Goal: Task Accomplishment & Management: Manage account settings

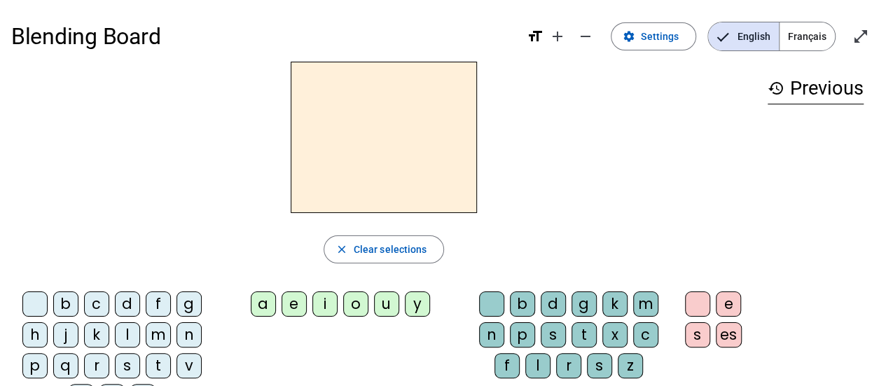
click at [810, 40] on span "Français" at bounding box center [806, 36] width 55 height 28
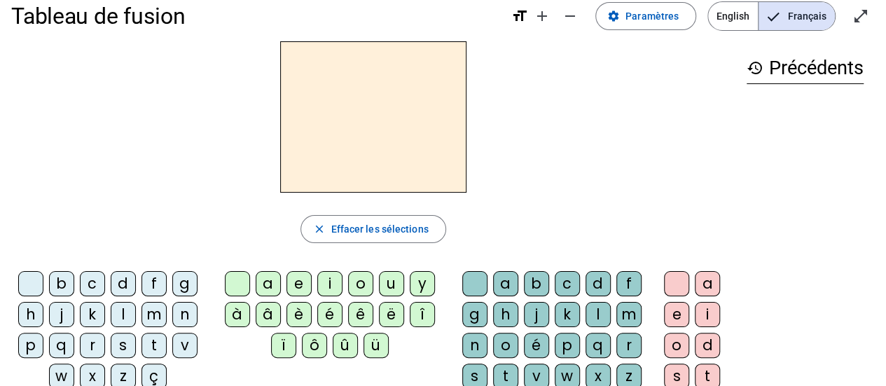
scroll to position [22, 0]
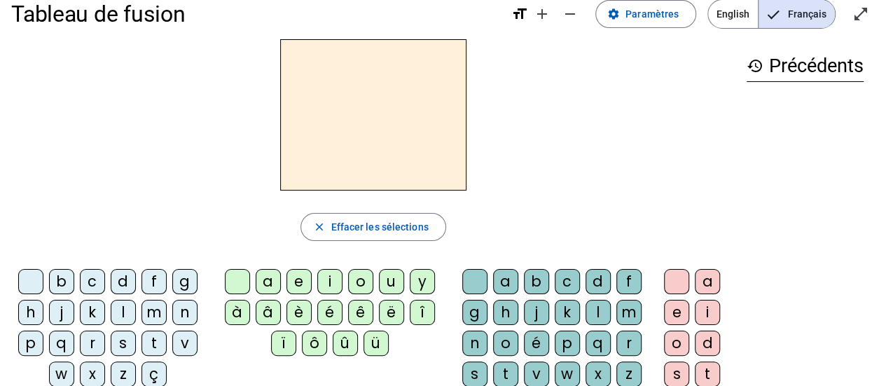
click at [93, 332] on div "r" at bounding box center [92, 343] width 25 height 25
click at [265, 282] on div "a" at bounding box center [268, 281] width 25 height 25
click at [188, 279] on div "g" at bounding box center [184, 281] width 25 height 25
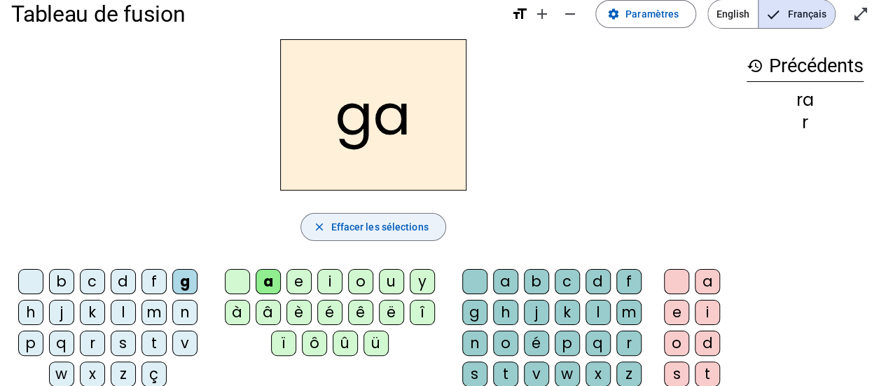
click at [394, 215] on span "button" at bounding box center [373, 227] width 144 height 34
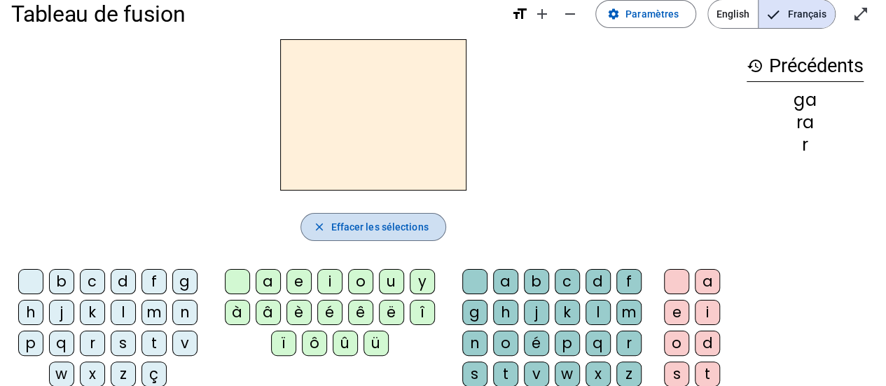
click at [394, 215] on span "button" at bounding box center [373, 227] width 144 height 34
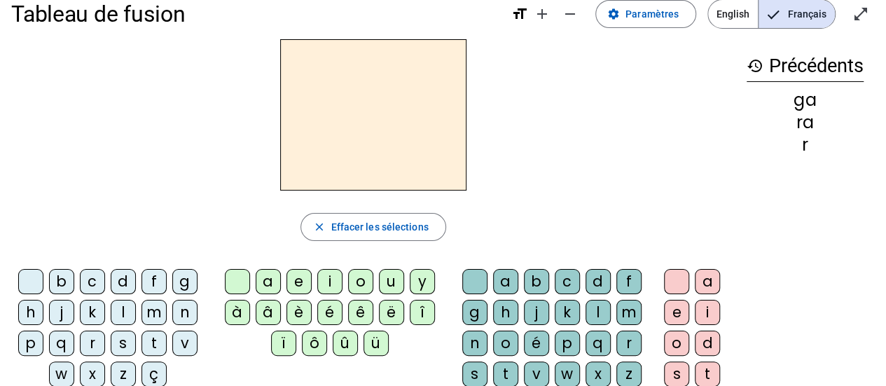
click at [798, 63] on h3 "history Précédents" at bounding box center [805, 66] width 117 height 32
click at [757, 69] on mat-icon "history" at bounding box center [755, 65] width 17 height 17
click at [575, 15] on mat-icon "remove" at bounding box center [570, 14] width 17 height 17
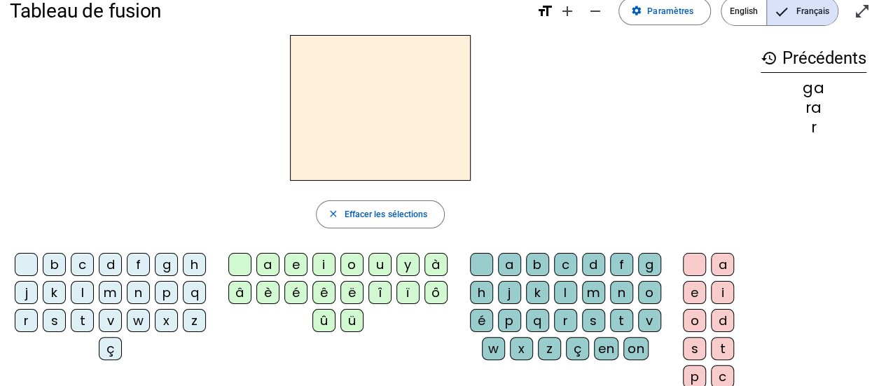
click at [102, 13] on h1 "Tableau de fusion" at bounding box center [268, 11] width 516 height 39
click at [679, 6] on span "Paramètres" at bounding box center [670, 11] width 46 height 15
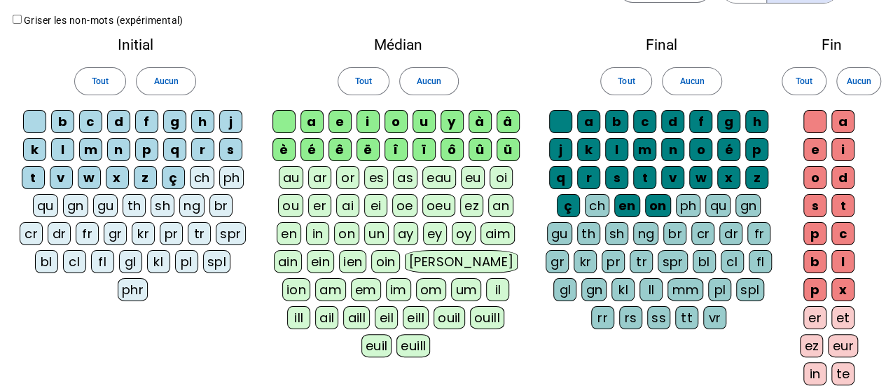
scroll to position [43, 0]
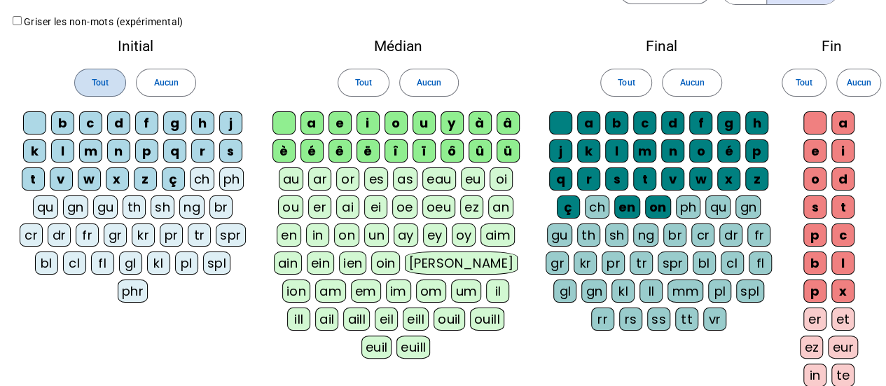
click at [88, 77] on span at bounding box center [100, 83] width 50 height 34
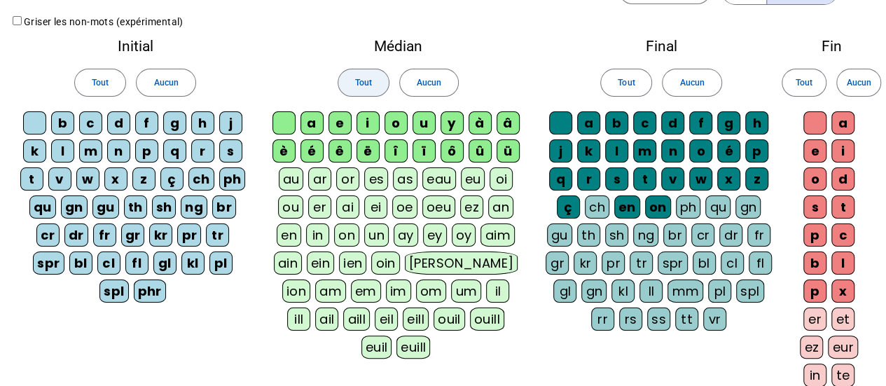
click at [367, 88] on span "Tout" at bounding box center [363, 83] width 17 height 15
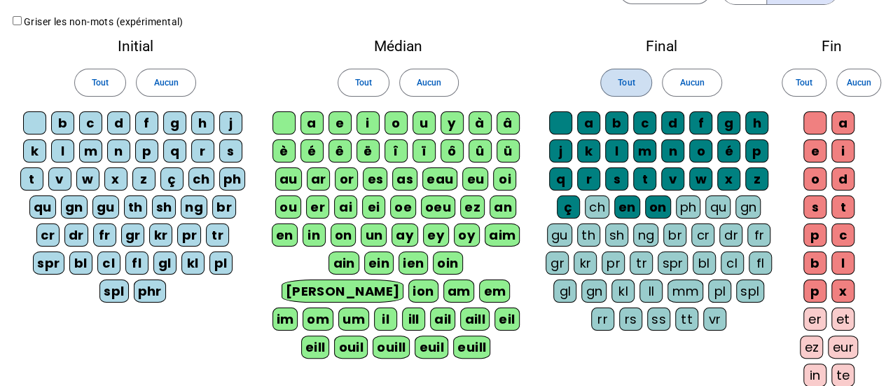
click at [624, 83] on span "Tout" at bounding box center [626, 83] width 17 height 15
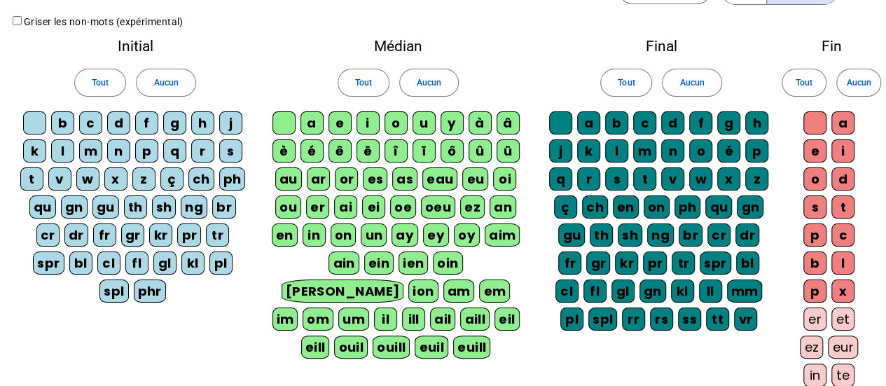
click at [795, 100] on div "Fin Tout Aucun a e i o d s t p c b l p x er et ez eur in te on eau ier" at bounding box center [831, 243] width 90 height 428
click at [807, 87] on span "Tout" at bounding box center [804, 83] width 17 height 15
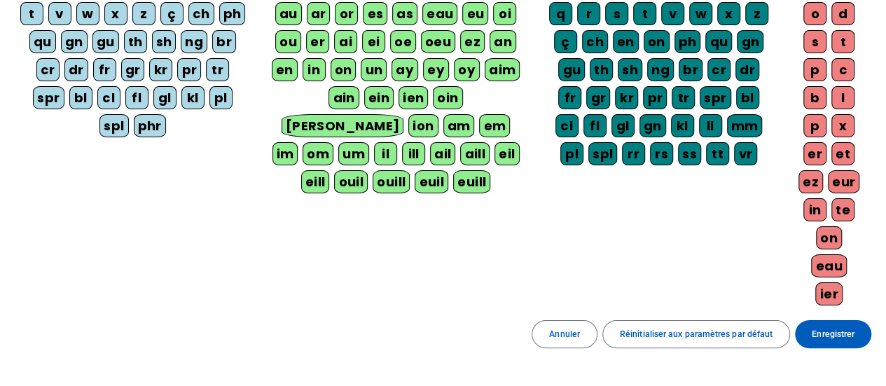
scroll to position [265, 0]
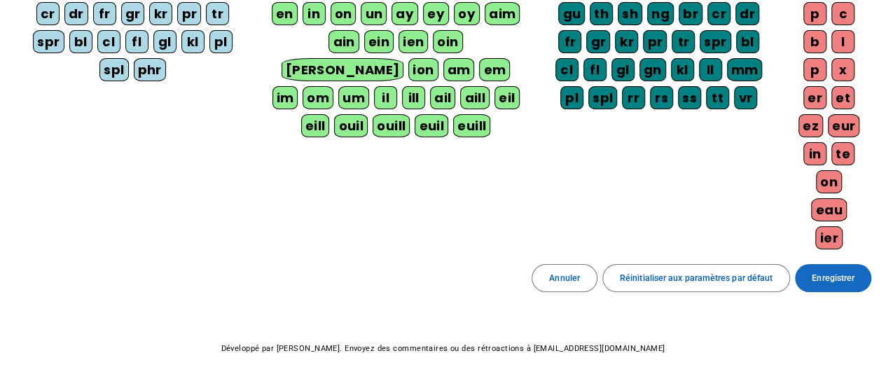
click at [838, 271] on span "Enregistrer" at bounding box center [833, 278] width 43 height 15
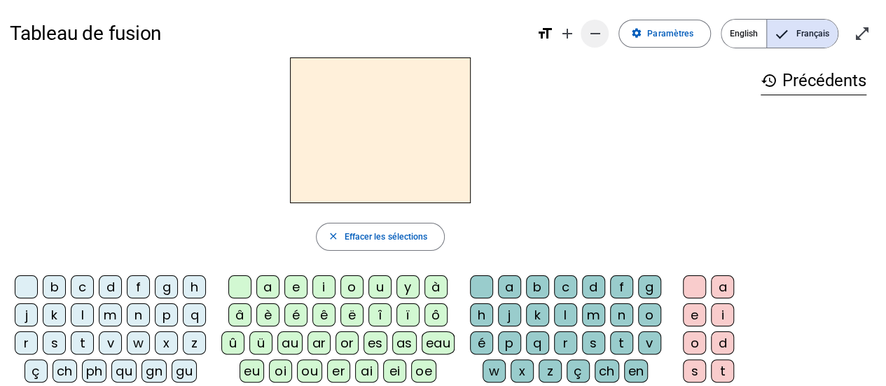
click at [598, 34] on mat-icon "remove" at bounding box center [594, 33] width 17 height 17
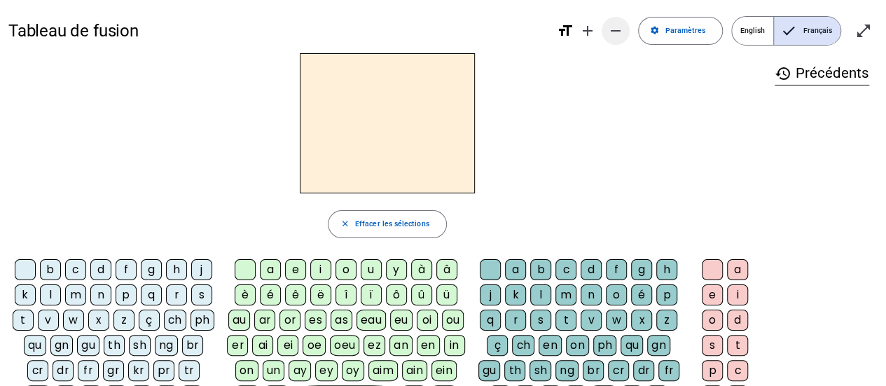
click at [596, 34] on mat-icon "add" at bounding box center [587, 30] width 17 height 17
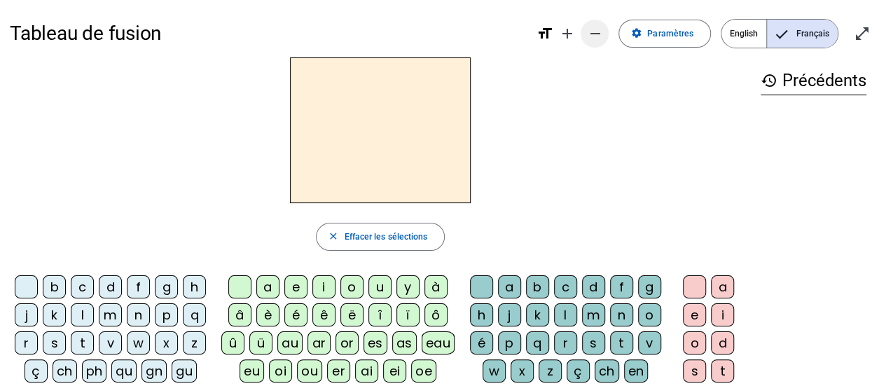
click at [598, 34] on mat-icon "remove" at bounding box center [594, 33] width 17 height 17
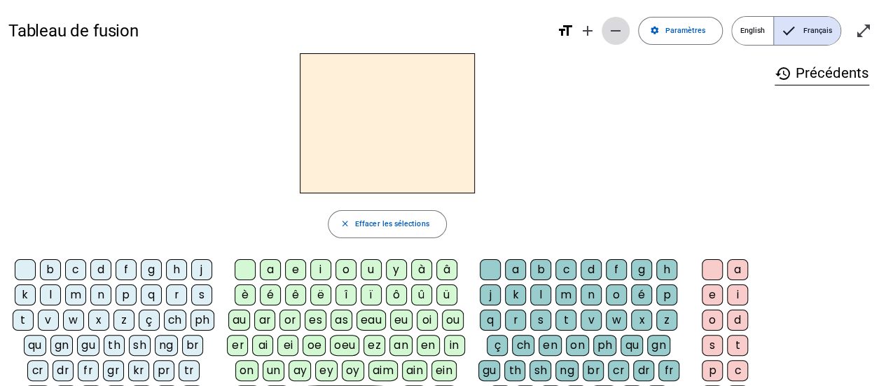
click at [596, 34] on mat-icon "add" at bounding box center [587, 30] width 17 height 17
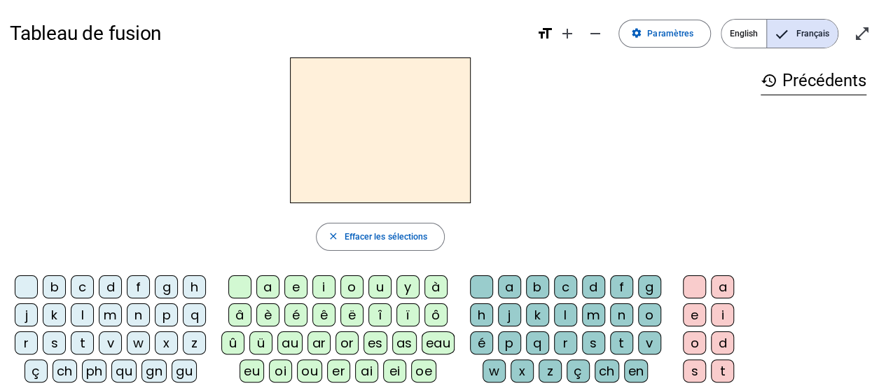
click at [31, 338] on div "r" at bounding box center [26, 342] width 23 height 23
click at [271, 284] on div "a" at bounding box center [267, 286] width 23 height 23
click at [645, 286] on div "g" at bounding box center [649, 286] width 23 height 23
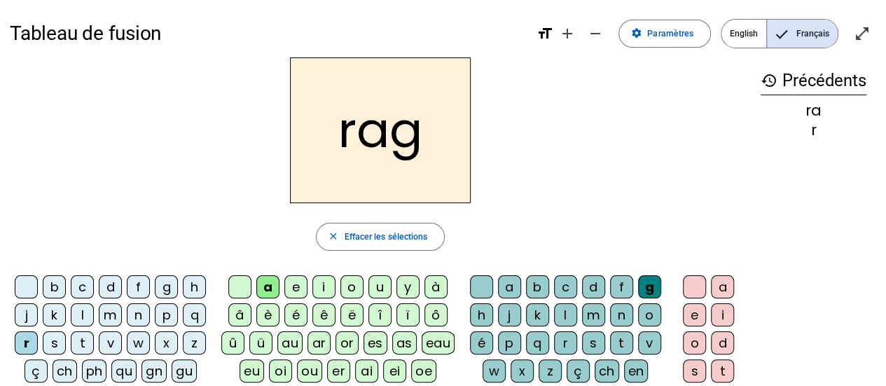
click at [693, 322] on div "e" at bounding box center [694, 314] width 23 height 23
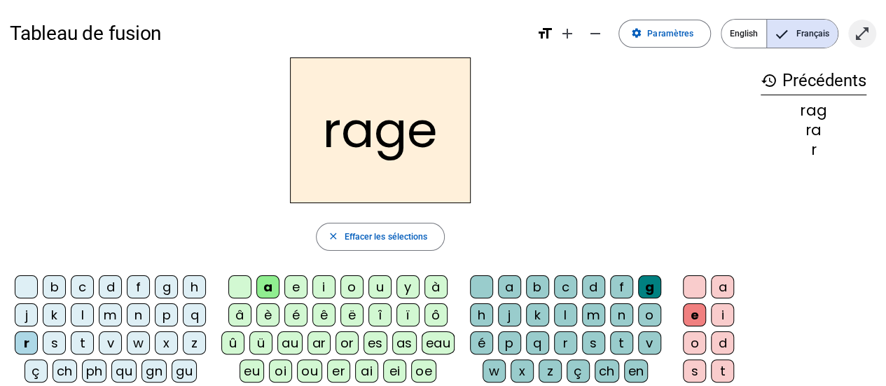
click at [861, 35] on mat-icon "open_in_full" at bounding box center [862, 33] width 17 height 17
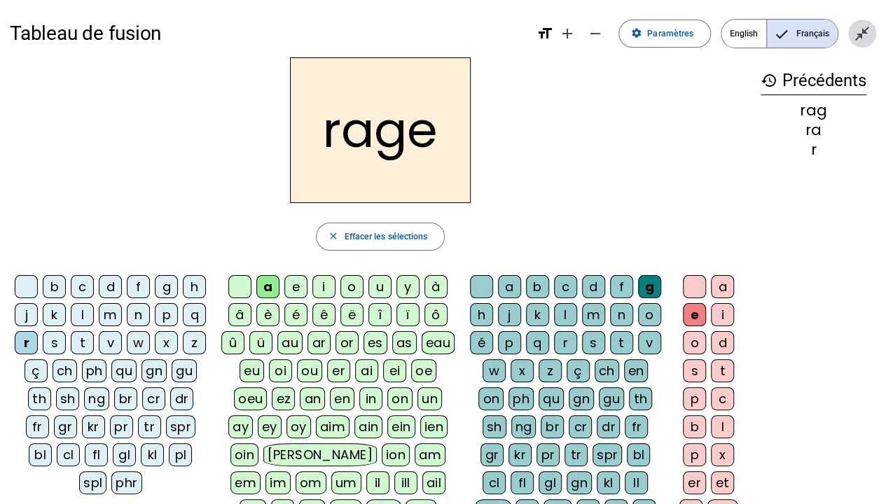
click at [860, 29] on mat-icon "close_fullscreen" at bounding box center [862, 33] width 17 height 17
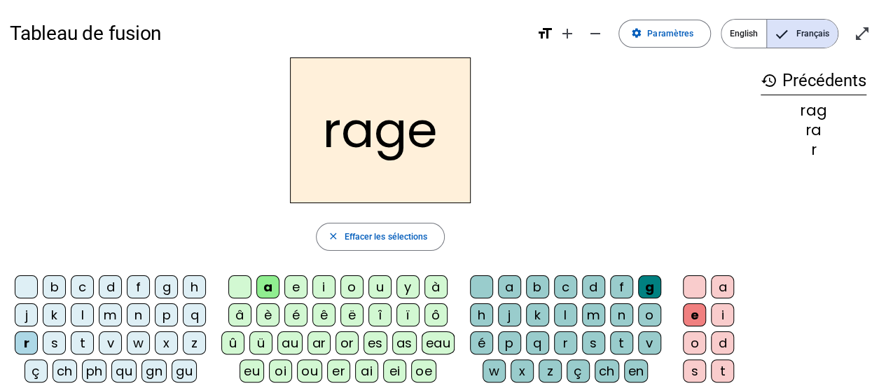
click at [29, 342] on div "r" at bounding box center [26, 342] width 23 height 23
click at [270, 293] on div "a" at bounding box center [267, 286] width 23 height 23
click at [648, 347] on div "v" at bounding box center [649, 342] width 23 height 23
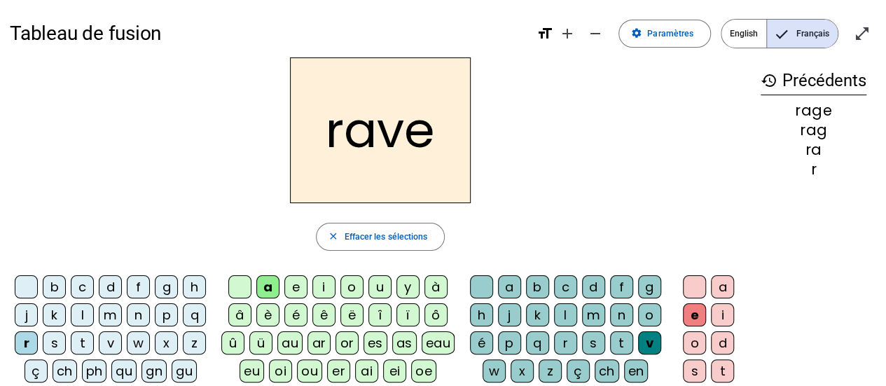
click at [696, 314] on div "e" at bounding box center [694, 314] width 23 height 23
click at [50, 282] on div "b" at bounding box center [54, 286] width 23 height 23
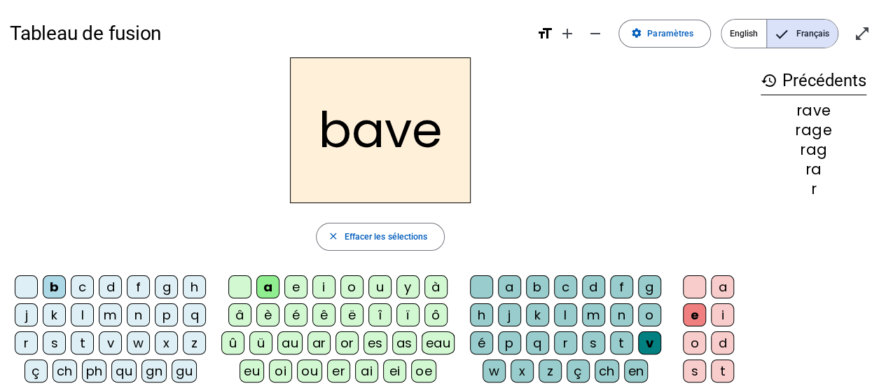
click at [165, 286] on div "g" at bounding box center [166, 286] width 23 height 23
click at [78, 288] on div "c" at bounding box center [82, 286] width 23 height 23
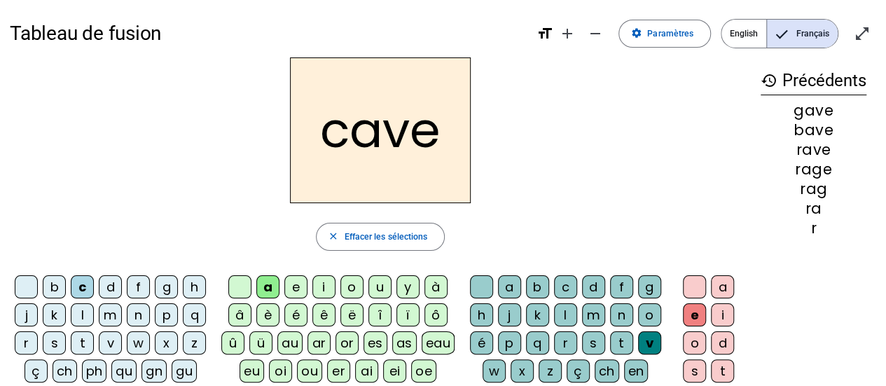
click at [514, 341] on div "p" at bounding box center [509, 342] width 23 height 23
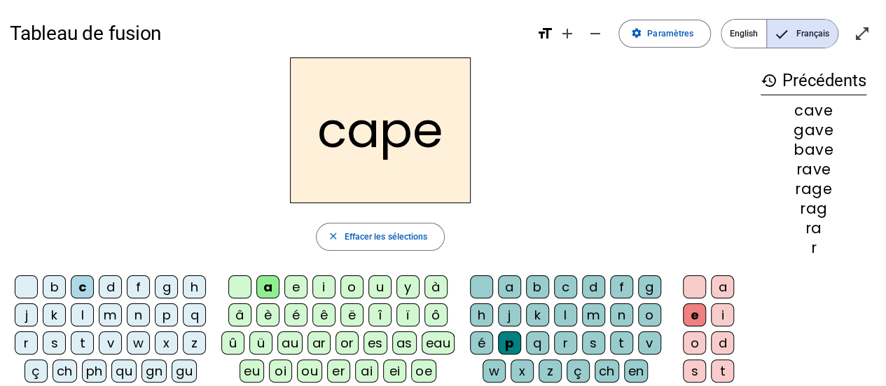
click at [647, 292] on div "g" at bounding box center [649, 286] width 23 height 23
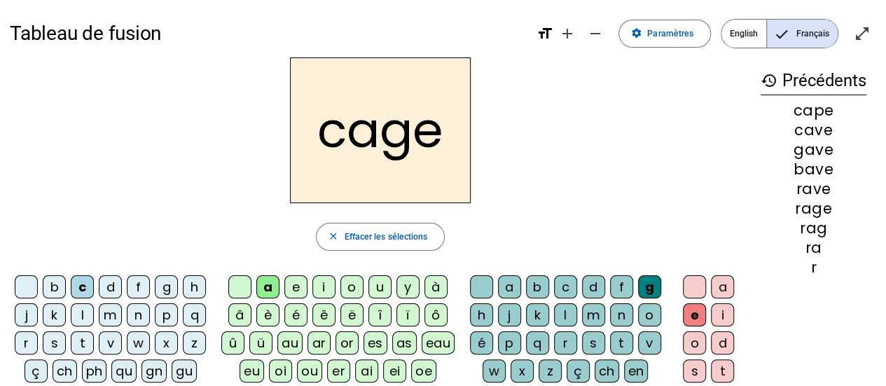
click at [137, 311] on div "n" at bounding box center [138, 314] width 23 height 23
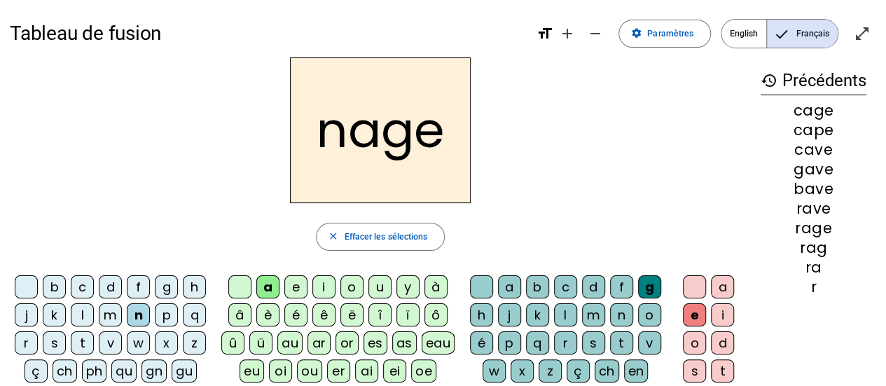
click at [167, 314] on div "p" at bounding box center [166, 314] width 23 height 23
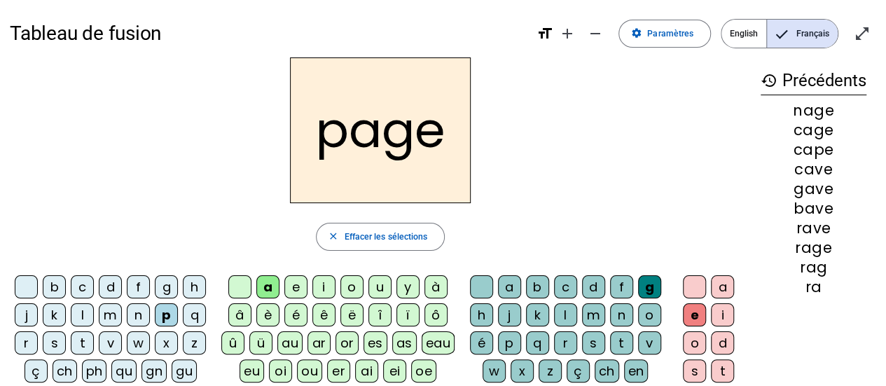
click at [53, 340] on div "s" at bounding box center [54, 342] width 23 height 23
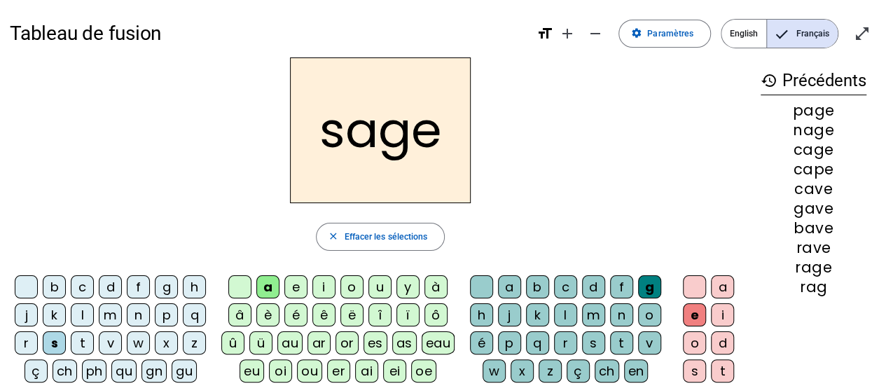
click at [515, 342] on div "p" at bounding box center [509, 342] width 23 height 23
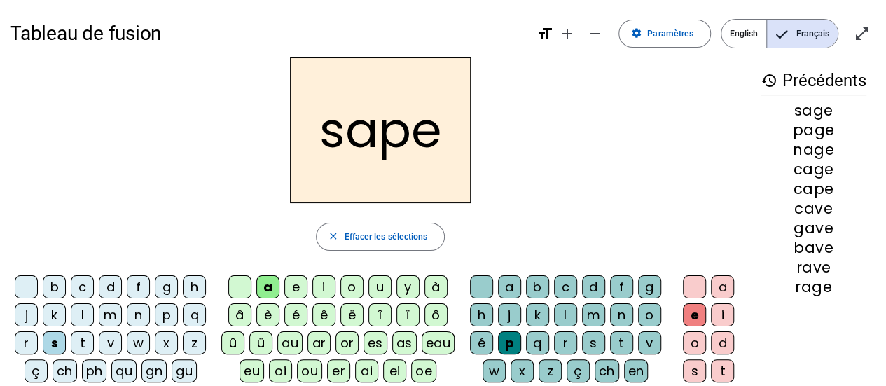
click at [90, 342] on div "t" at bounding box center [82, 342] width 23 height 23
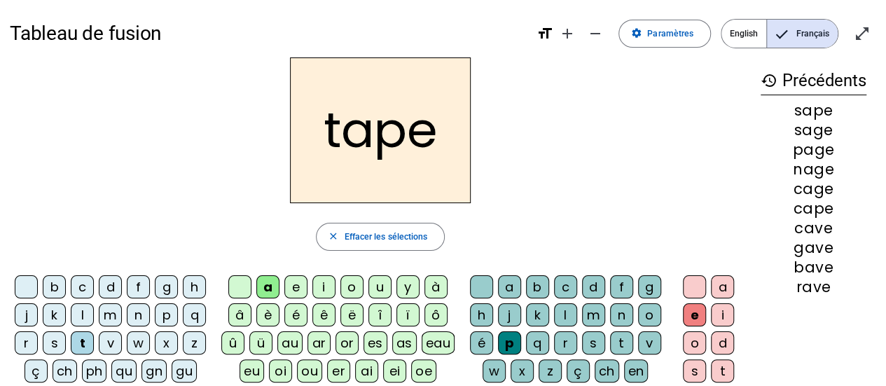
click at [822, 288] on div "rave" at bounding box center [814, 286] width 106 height 15
click at [814, 264] on div "bave" at bounding box center [814, 267] width 106 height 15
click at [377, 235] on span "Effacer les sélections" at bounding box center [385, 237] width 83 height 15
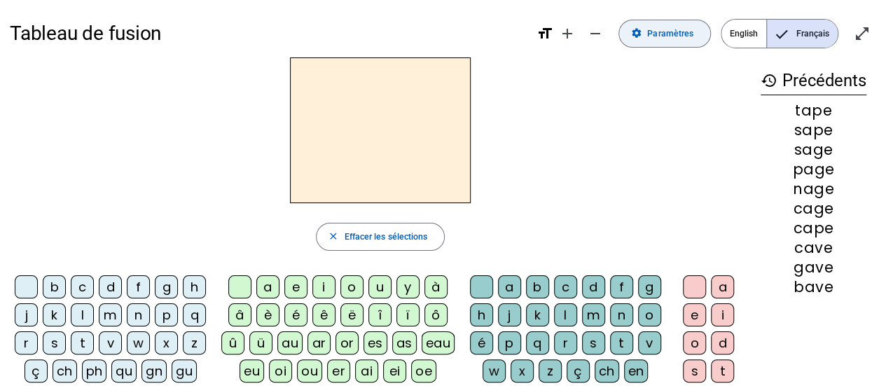
click at [663, 32] on span "Paramètres" at bounding box center [670, 34] width 46 height 15
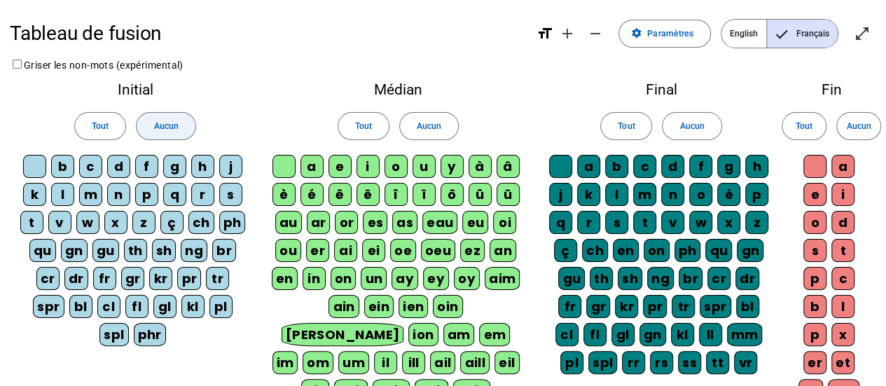
click at [166, 125] on span "Aucun" at bounding box center [165, 126] width 25 height 15
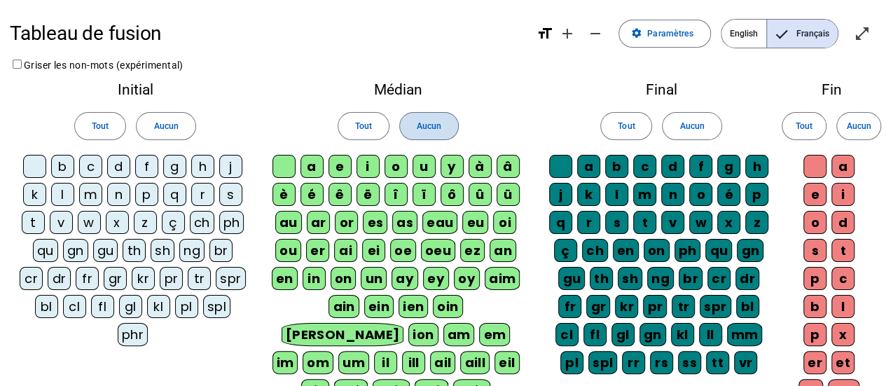
click at [429, 130] on span "Aucun" at bounding box center [429, 126] width 25 height 15
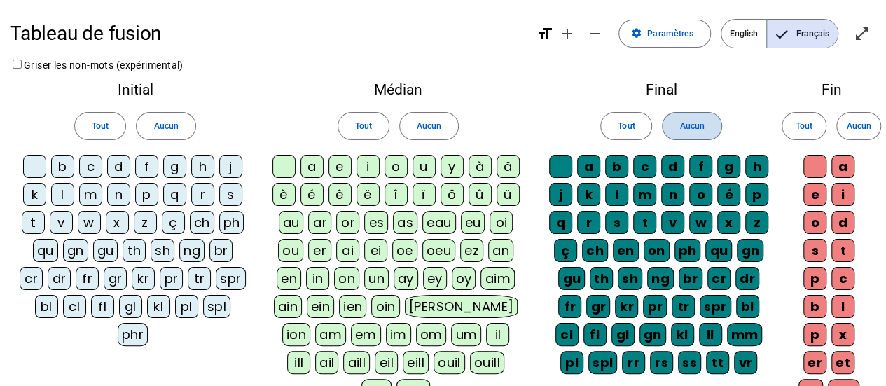
click at [702, 127] on span "Aucun" at bounding box center [691, 126] width 25 height 15
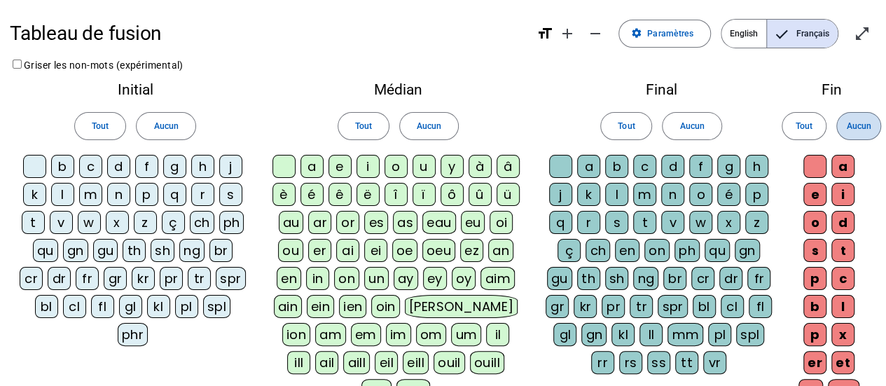
click at [857, 124] on span "Aucun" at bounding box center [858, 126] width 25 height 15
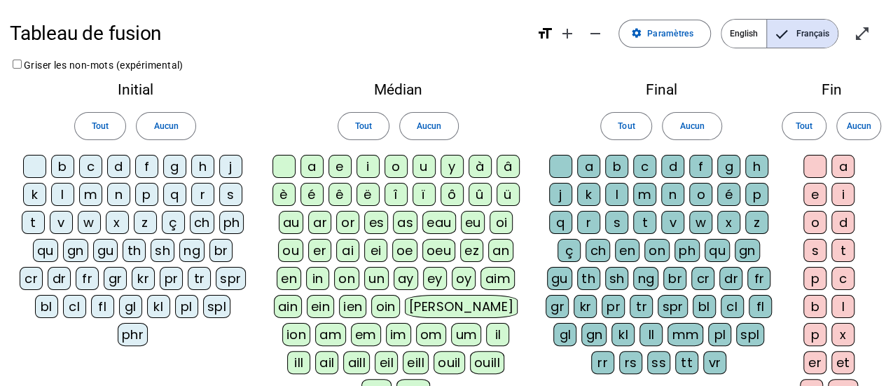
click at [69, 173] on div "b" at bounding box center [62, 166] width 23 height 23
click at [88, 172] on div "c" at bounding box center [90, 166] width 23 height 23
click at [115, 165] on div "d" at bounding box center [118, 166] width 23 height 23
click at [142, 165] on div "f" at bounding box center [146, 166] width 23 height 23
click at [185, 167] on div "g" at bounding box center [174, 166] width 23 height 23
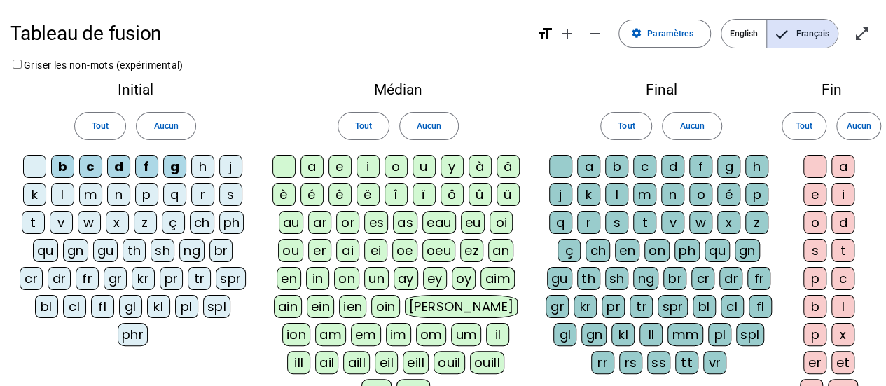
click at [197, 167] on div "h" at bounding box center [202, 166] width 23 height 23
click at [227, 165] on div "j" at bounding box center [230, 166] width 23 height 23
click at [37, 195] on div "k" at bounding box center [34, 194] width 23 height 23
click at [64, 194] on div "l" at bounding box center [62, 194] width 23 height 23
click at [94, 194] on div "m" at bounding box center [90, 194] width 23 height 23
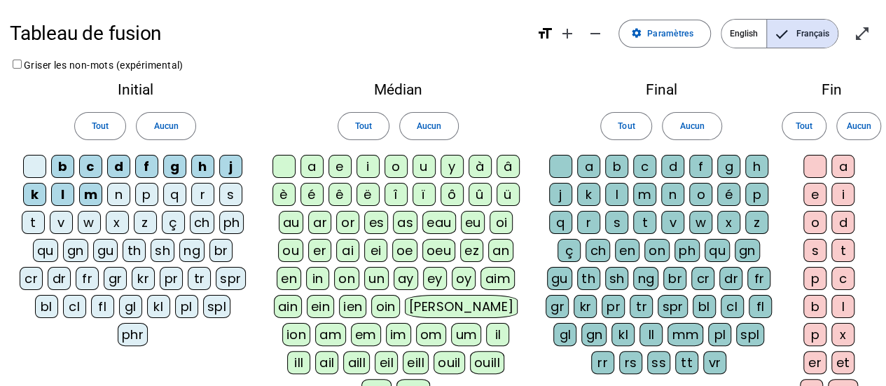
click at [122, 192] on div "n" at bounding box center [118, 194] width 23 height 23
click at [41, 196] on div "k" at bounding box center [34, 194] width 23 height 23
click at [146, 193] on div "p" at bounding box center [146, 194] width 23 height 23
click at [200, 195] on div "r" at bounding box center [202, 194] width 23 height 23
click at [224, 195] on div "s" at bounding box center [230, 194] width 23 height 23
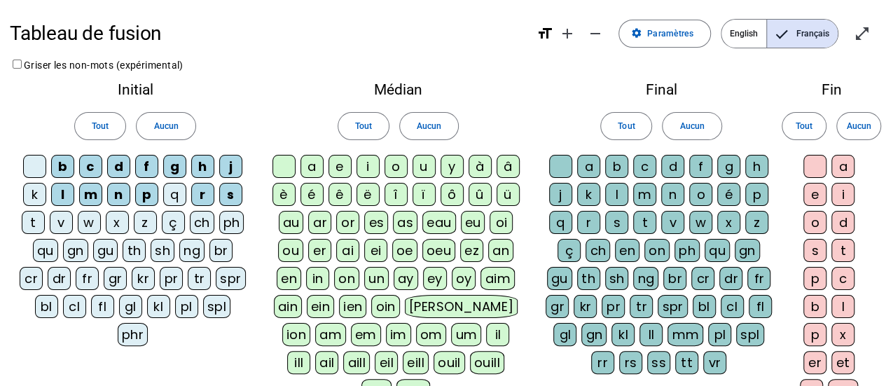
click at [35, 218] on div "t" at bounding box center [33, 222] width 23 height 23
click at [61, 220] on div "v" at bounding box center [61, 222] width 23 height 23
click at [97, 218] on div "w" at bounding box center [89, 222] width 23 height 23
click at [319, 167] on div "a" at bounding box center [311, 166] width 23 height 23
click at [339, 168] on div "e" at bounding box center [339, 166] width 23 height 23
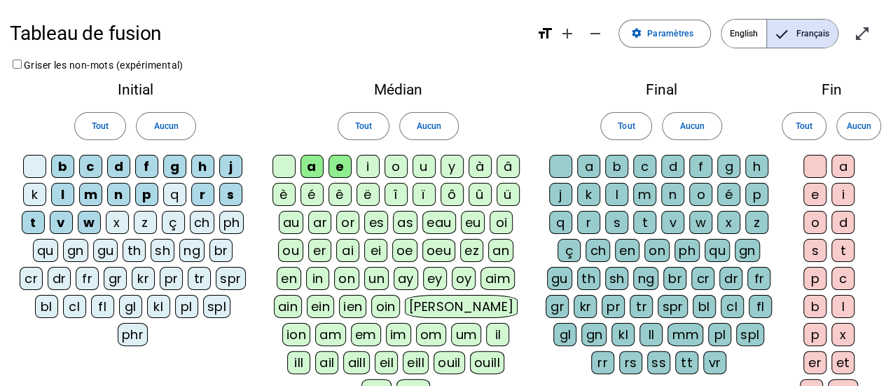
click at [365, 169] on div "i" at bounding box center [367, 166] width 23 height 23
click at [395, 167] on div "o" at bounding box center [395, 166] width 23 height 23
click at [422, 167] on div "u" at bounding box center [423, 166] width 23 height 23
click at [615, 170] on div "b" at bounding box center [616, 166] width 23 height 23
click at [647, 165] on div "c" at bounding box center [644, 166] width 23 height 23
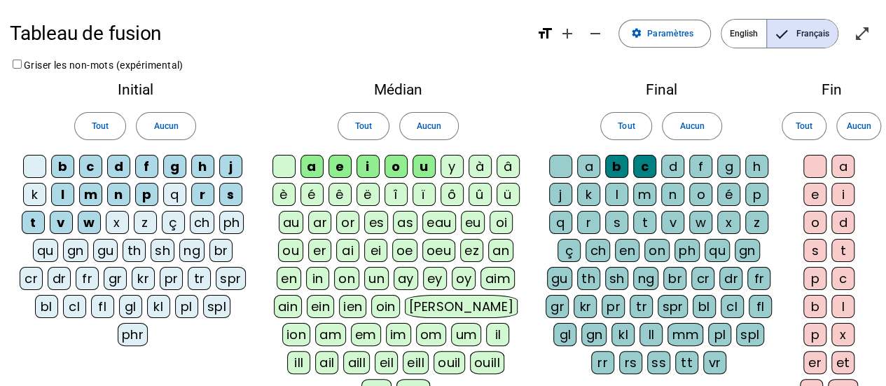
click at [673, 165] on div "d" at bounding box center [672, 166] width 23 height 23
click at [618, 191] on div "l" at bounding box center [616, 194] width 23 height 23
click at [641, 194] on div "m" at bounding box center [644, 194] width 23 height 23
click at [672, 195] on div "n" at bounding box center [672, 194] width 23 height 23
click at [755, 195] on div "p" at bounding box center [756, 194] width 23 height 23
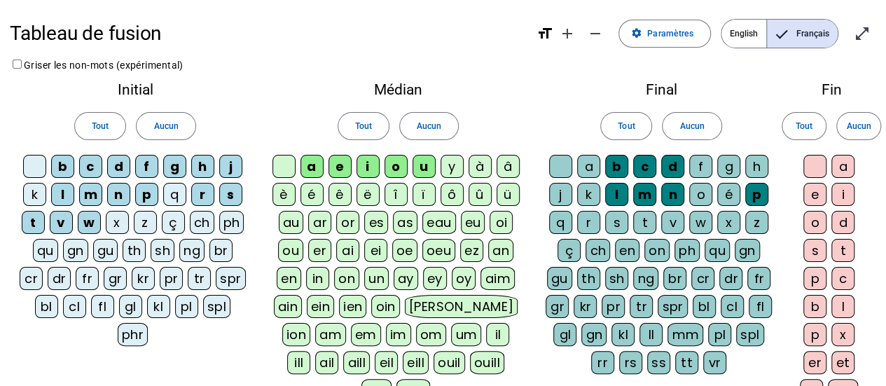
click at [592, 219] on div "r" at bounding box center [588, 222] width 23 height 23
click at [622, 221] on div "s" at bounding box center [616, 222] width 23 height 23
click at [642, 221] on div "t" at bounding box center [644, 222] width 23 height 23
click at [670, 222] on div "v" at bounding box center [672, 222] width 23 height 23
click at [727, 162] on div "g" at bounding box center [728, 166] width 23 height 23
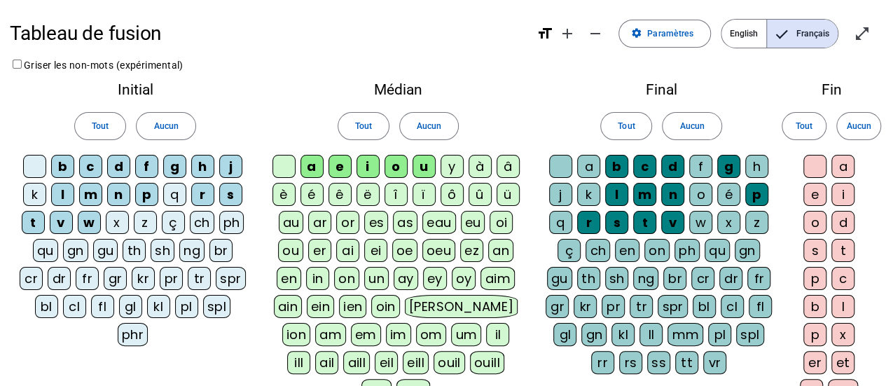
click at [819, 190] on div "e" at bounding box center [814, 194] width 23 height 23
click at [843, 250] on div "t" at bounding box center [842, 250] width 23 height 23
click at [817, 249] on div "s" at bounding box center [814, 250] width 23 height 23
click at [841, 303] on div "l" at bounding box center [842, 306] width 23 height 23
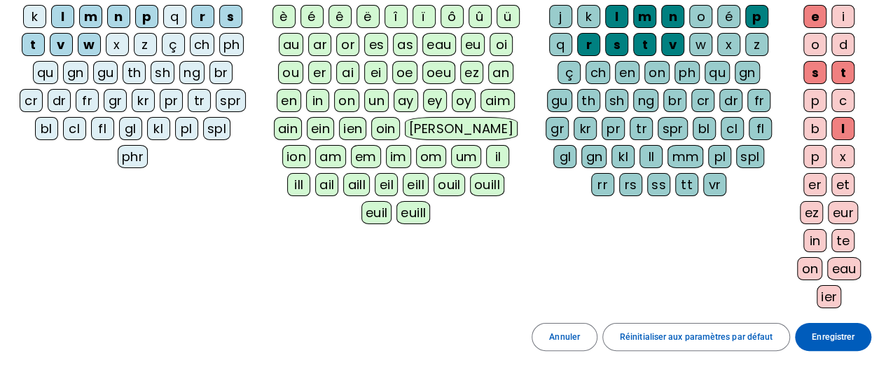
scroll to position [265, 0]
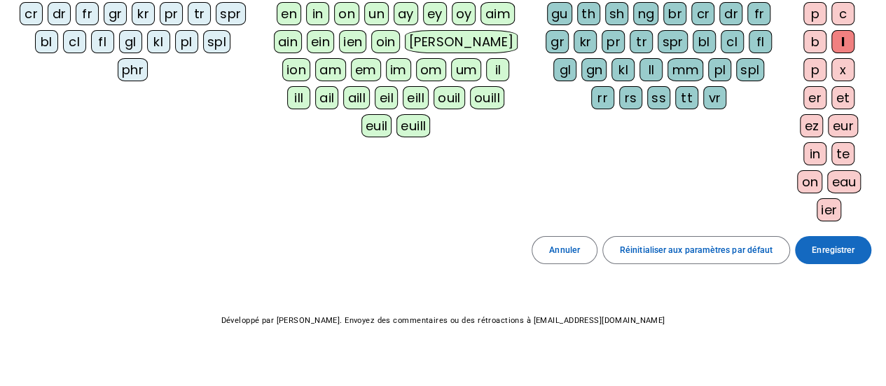
click at [826, 245] on span "Enregistrer" at bounding box center [833, 250] width 43 height 15
